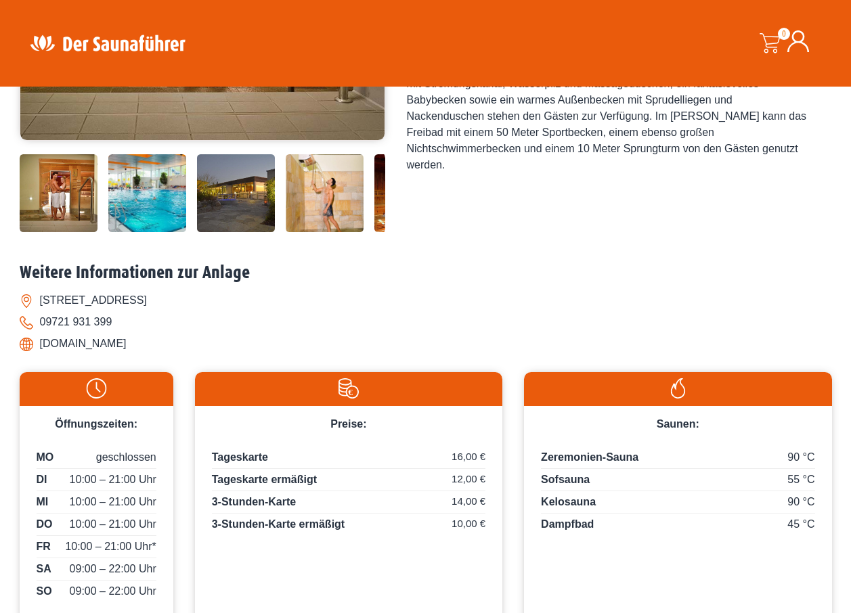
scroll to position [406, 0]
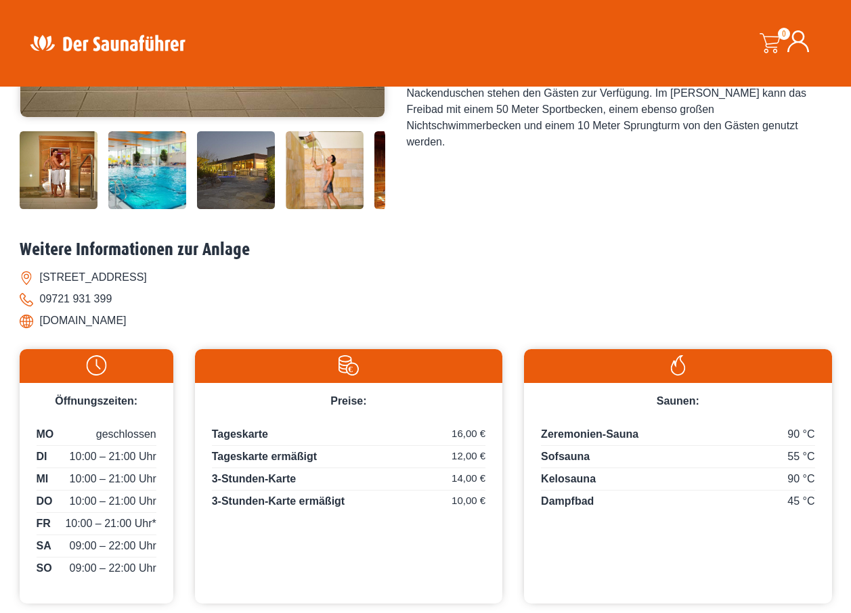
drag, startPoint x: 38, startPoint y: 319, endPoint x: 115, endPoint y: 324, distance: 77.3
click at [115, 324] on li "[DOMAIN_NAME]" at bounding box center [426, 321] width 812 height 22
drag, startPoint x: 115, startPoint y: 324, endPoint x: 104, endPoint y: 325, distance: 11.5
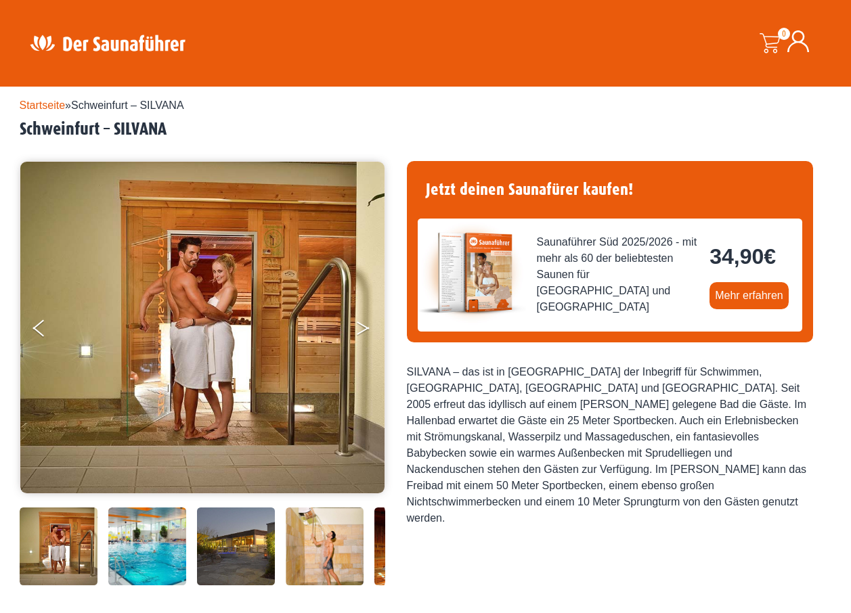
click at [363, 329] on icon "Next" at bounding box center [363, 331] width 12 height 8
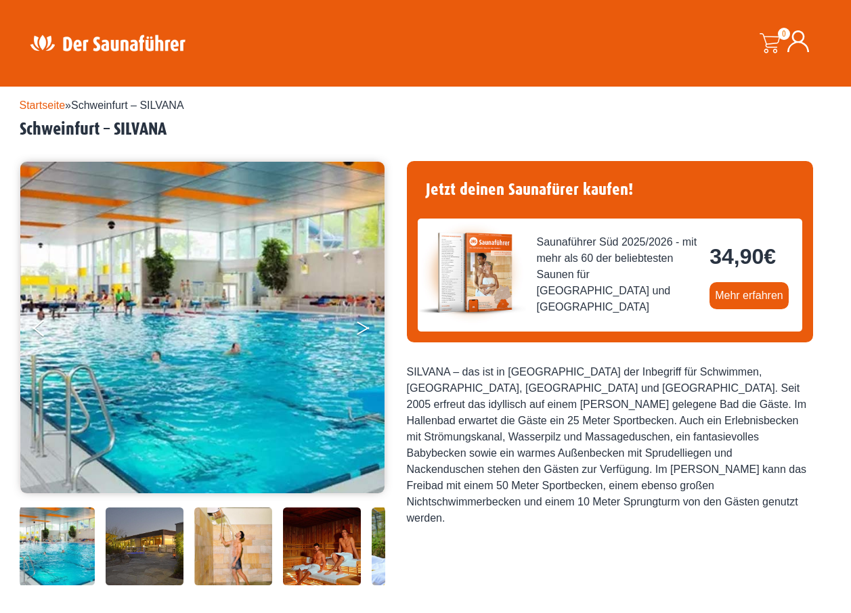
click at [363, 329] on icon "Next" at bounding box center [363, 331] width 12 height 8
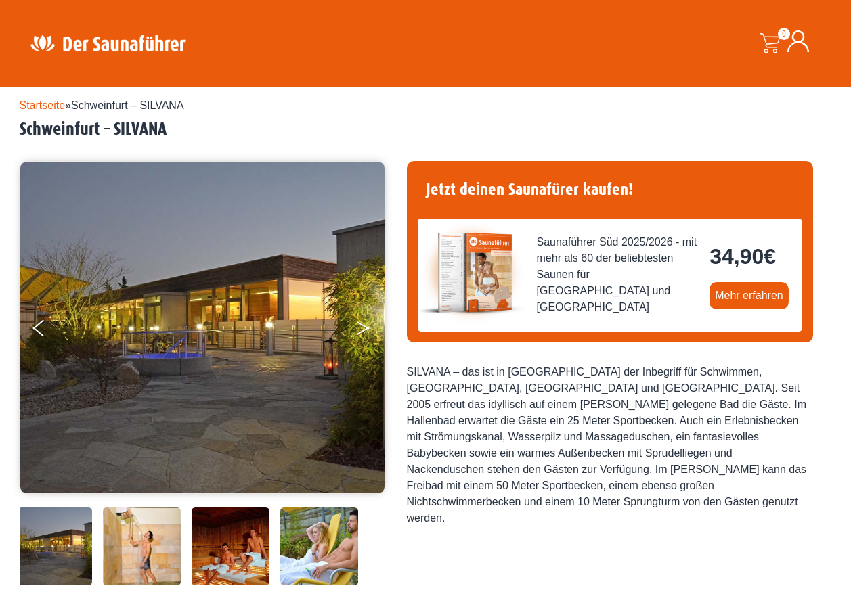
click at [363, 329] on icon "Next" at bounding box center [363, 331] width 12 height 8
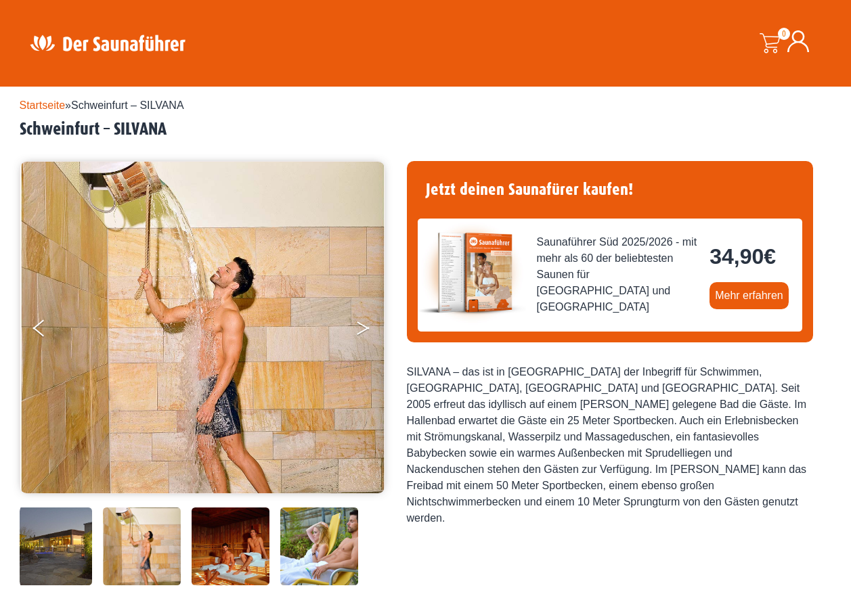
click at [363, 329] on icon "Next" at bounding box center [363, 331] width 12 height 8
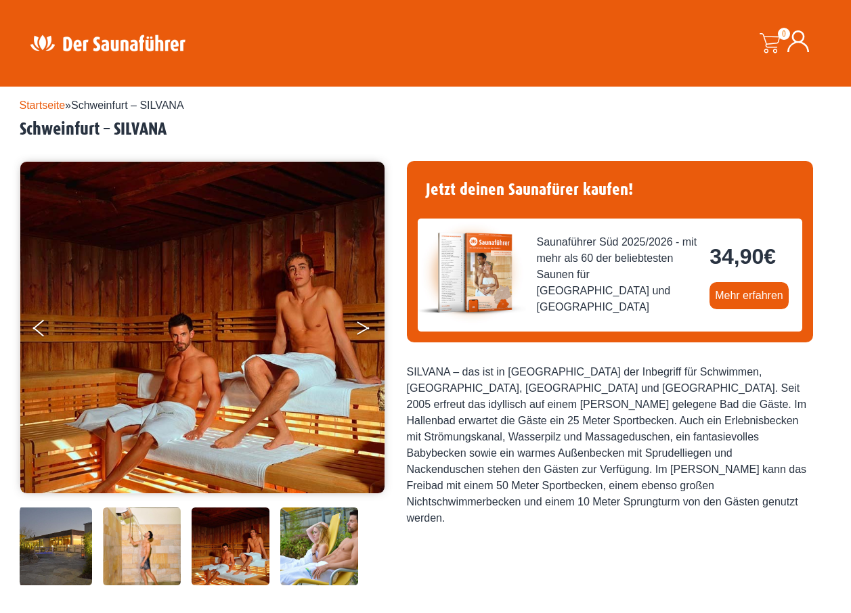
click at [363, 329] on icon "Next" at bounding box center [363, 331] width 12 height 8
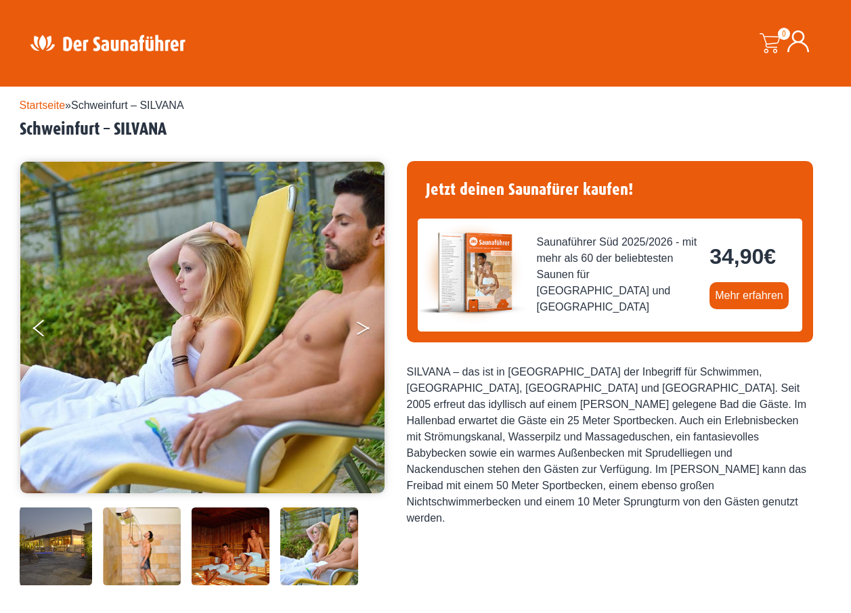
click at [363, 329] on icon "Next" at bounding box center [363, 331] width 12 height 8
click at [40, 323] on button "Previous" at bounding box center [50, 331] width 34 height 34
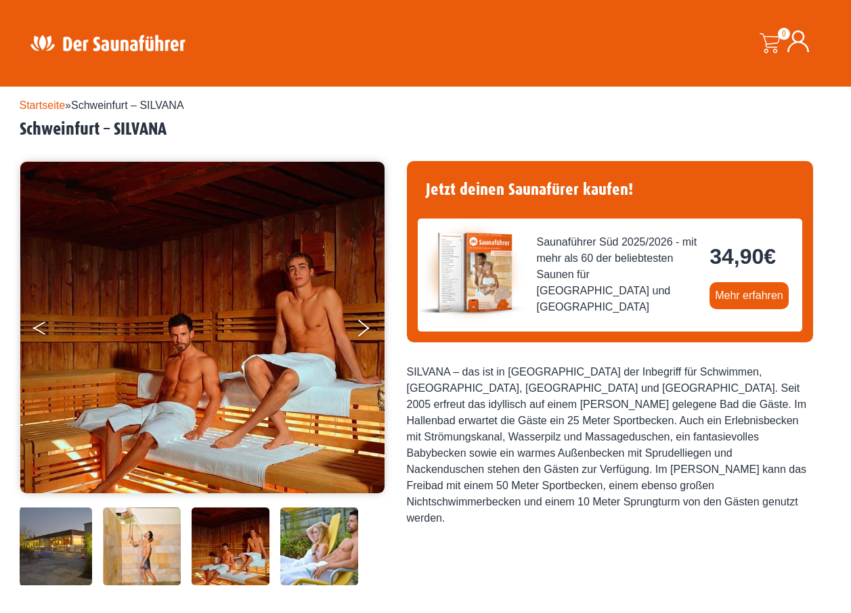
click at [40, 323] on button "Previous" at bounding box center [50, 331] width 34 height 34
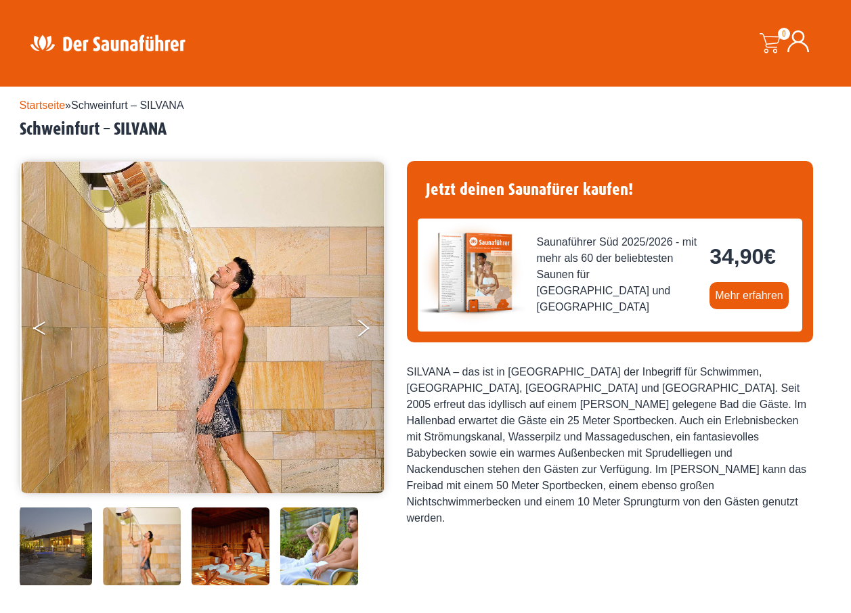
click at [40, 323] on button "Previous" at bounding box center [50, 331] width 34 height 34
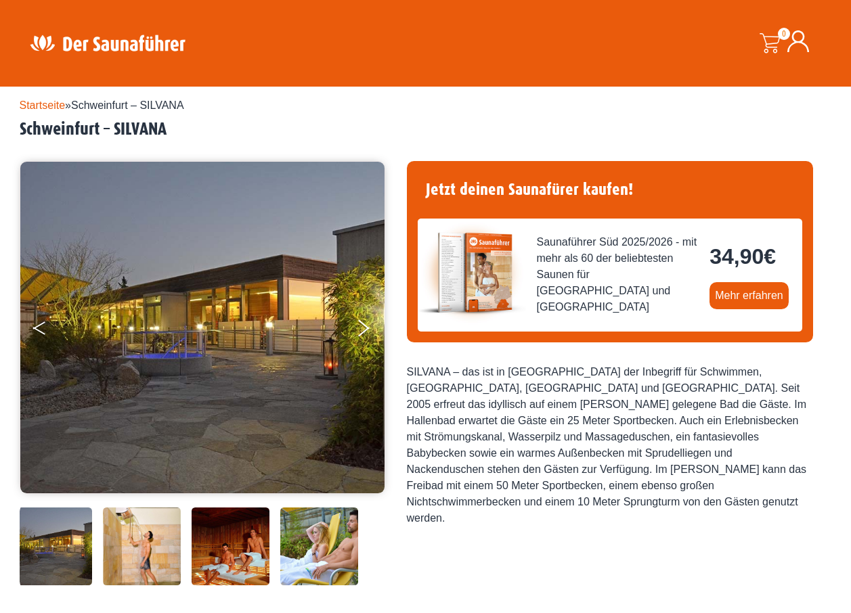
click at [40, 323] on button "Previous" at bounding box center [50, 331] width 34 height 34
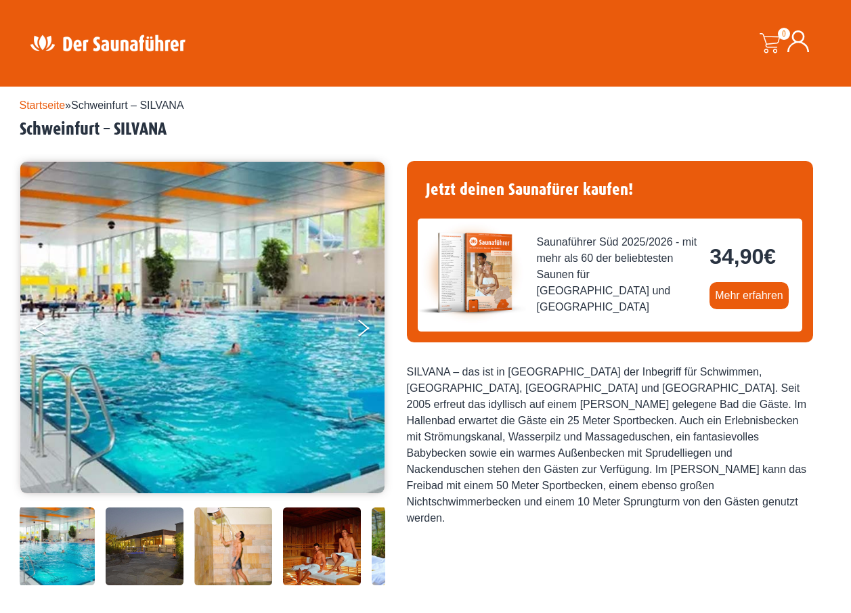
click at [40, 323] on button "Previous" at bounding box center [50, 331] width 34 height 34
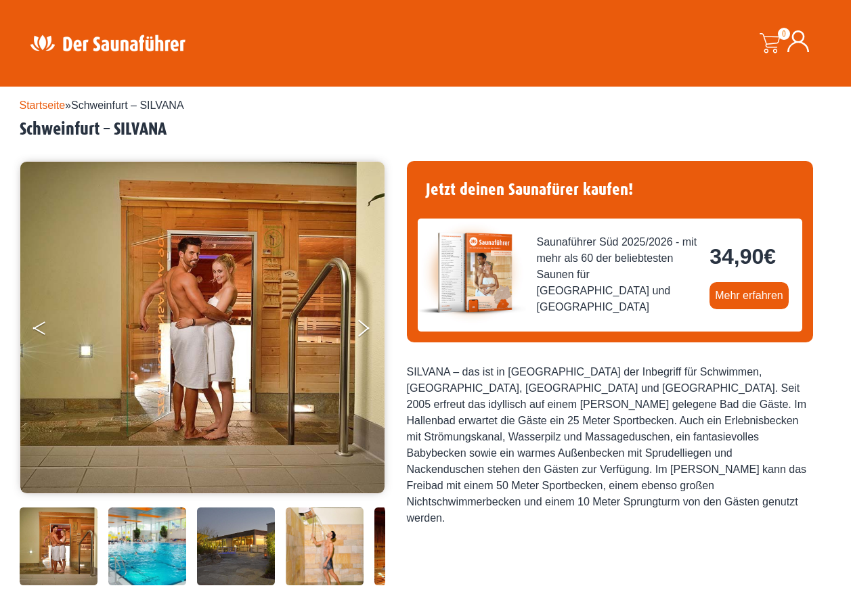
click at [40, 323] on button "Previous" at bounding box center [50, 331] width 34 height 34
click at [359, 332] on icon "Next" at bounding box center [363, 331] width 12 height 8
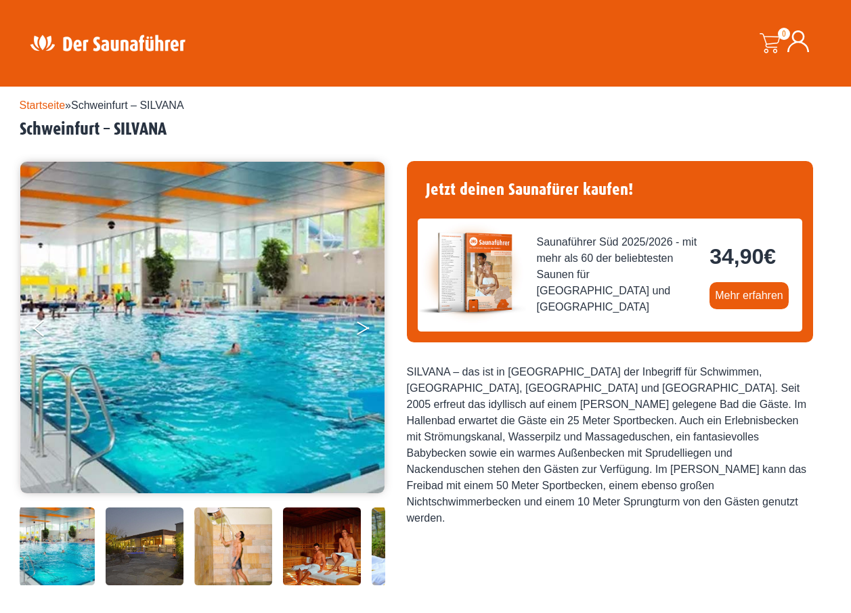
click at [359, 332] on icon "Next" at bounding box center [363, 331] width 12 height 8
